Goal: Navigation & Orientation: Find specific page/section

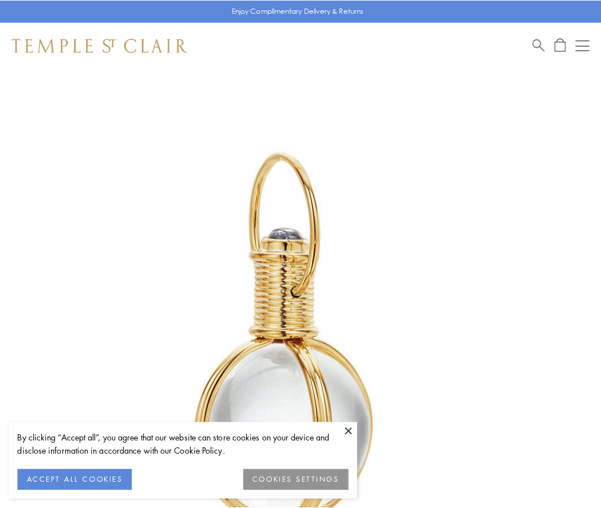
scroll to position [299, 0]
